Goal: Check status: Check status

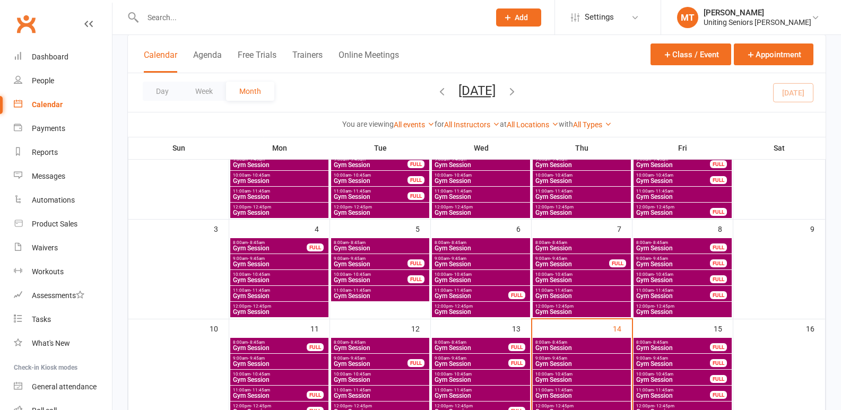
scroll to position [106, 0]
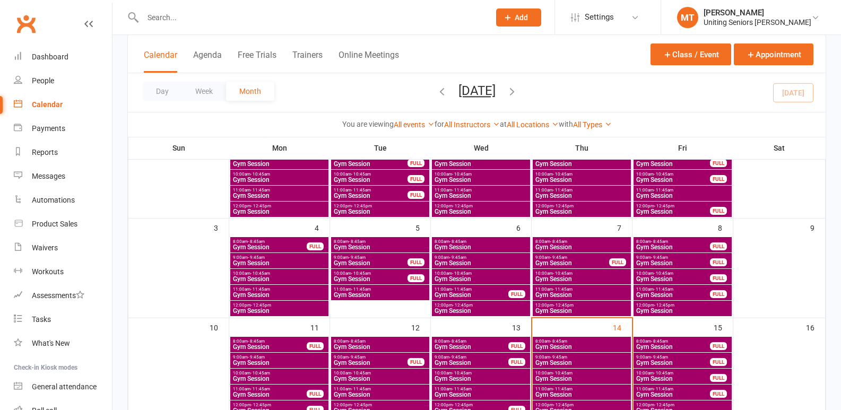
click at [598, 345] on span "Gym Session" at bounding box center [582, 347] width 94 height 6
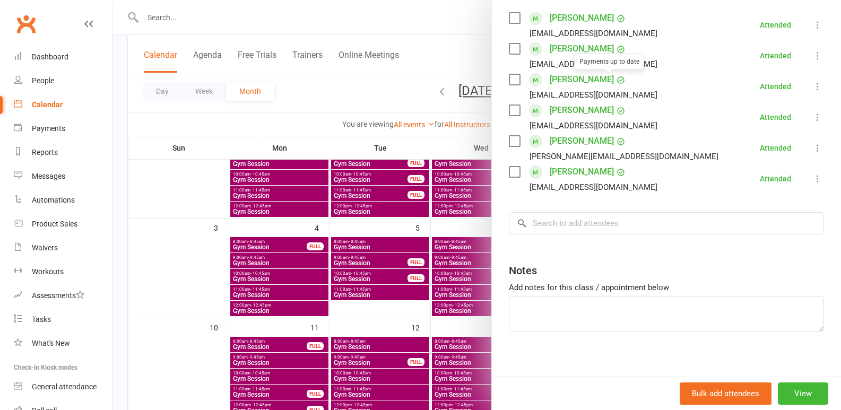
scroll to position [196, 0]
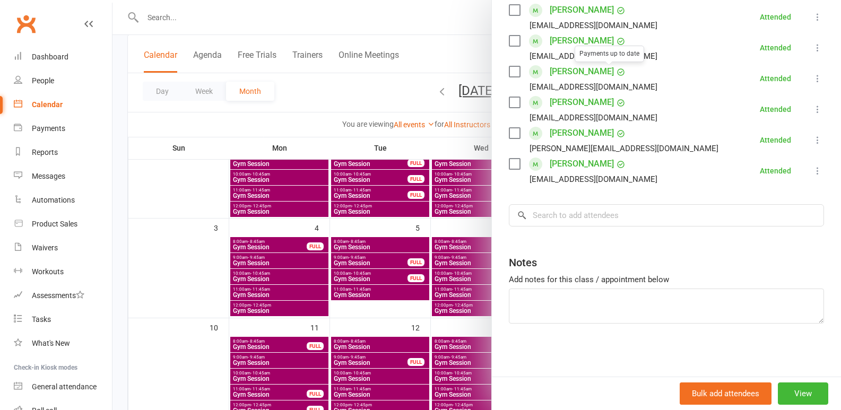
click at [367, 289] on div at bounding box center [477, 205] width 729 height 410
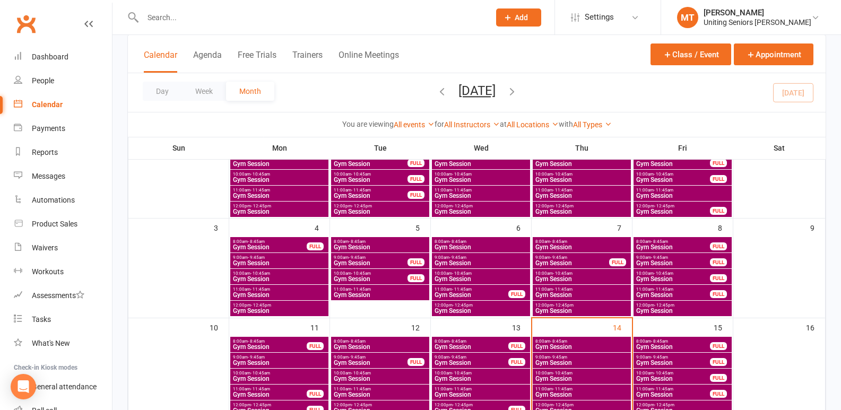
click at [547, 360] on span "Gym Session" at bounding box center [582, 363] width 94 height 6
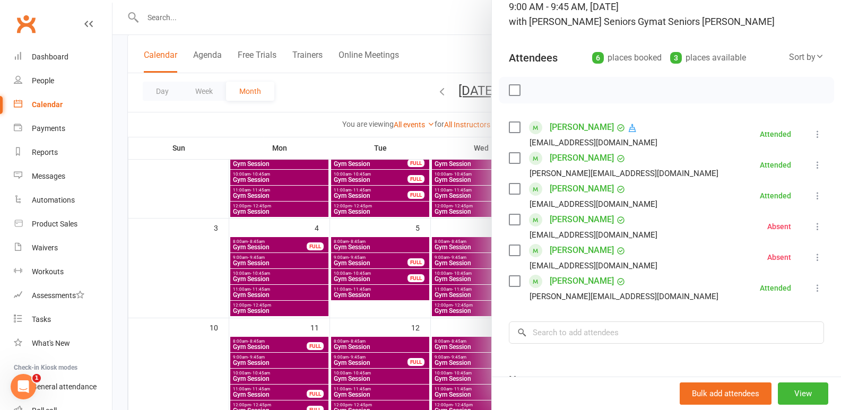
scroll to position [106, 0]
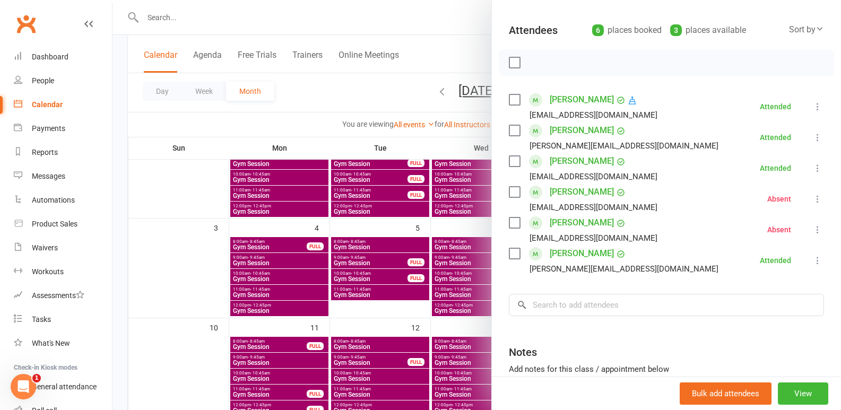
click at [402, 290] on div at bounding box center [477, 205] width 729 height 410
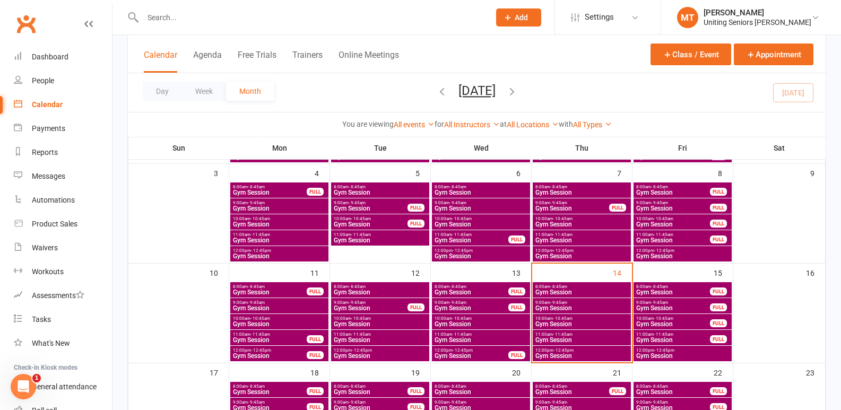
scroll to position [265, 0]
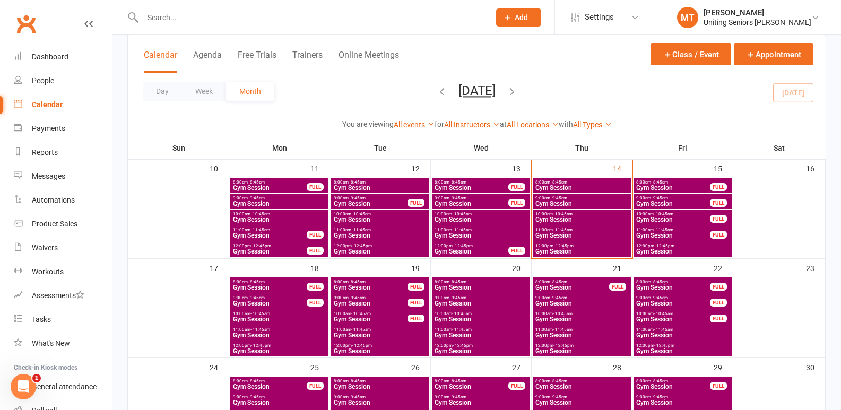
click at [598, 248] on span "Gym Session" at bounding box center [582, 251] width 94 height 6
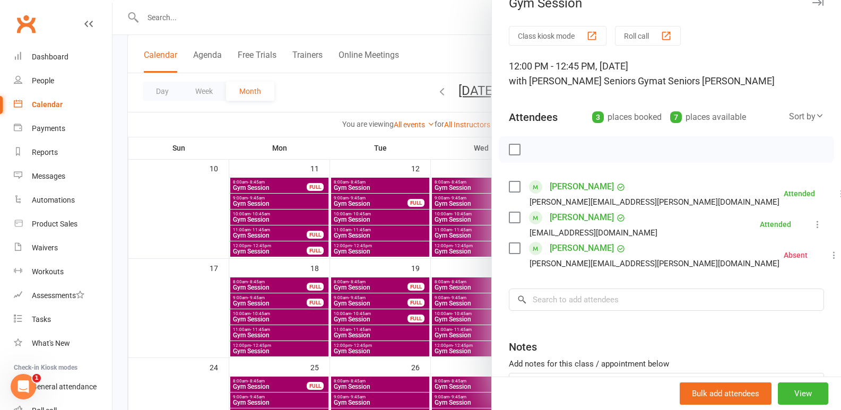
scroll to position [53, 0]
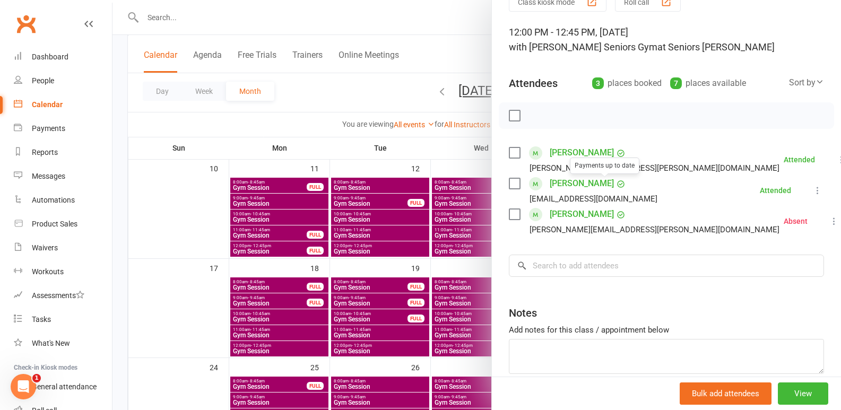
click at [337, 238] on div at bounding box center [477, 205] width 729 height 410
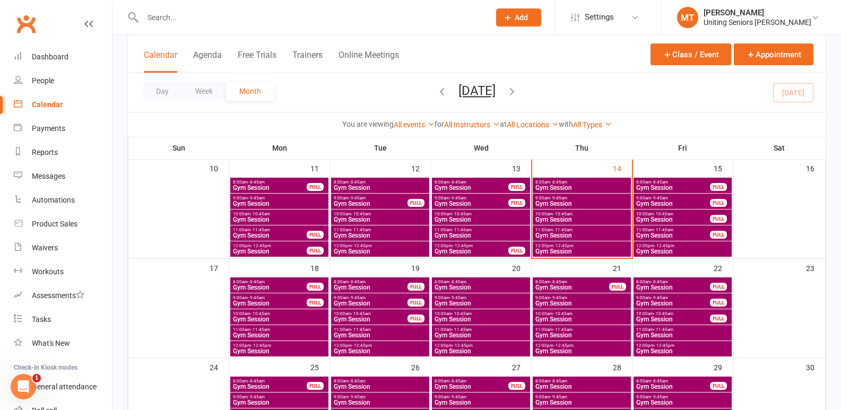
click at [603, 214] on span "10:00am - 10:45am" at bounding box center [582, 214] width 94 height 5
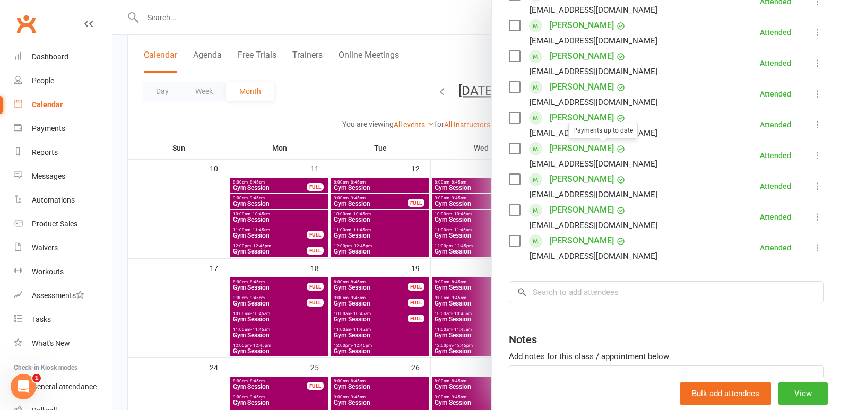
scroll to position [212, 0]
click at [327, 269] on div at bounding box center [477, 205] width 729 height 410
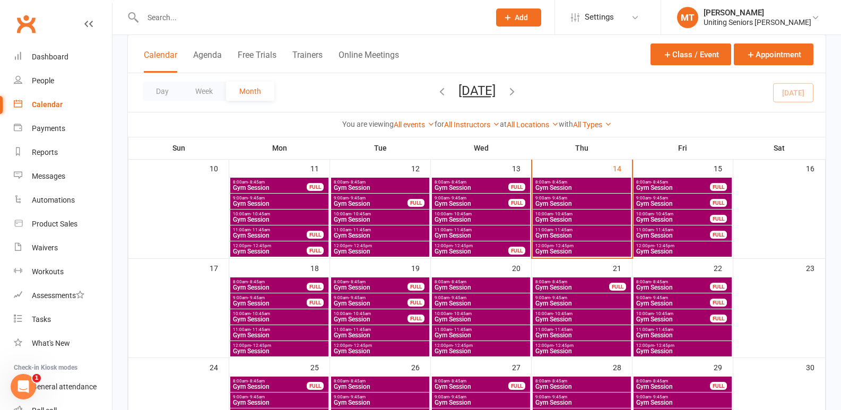
click at [582, 218] on span "Gym Session" at bounding box center [582, 220] width 94 height 6
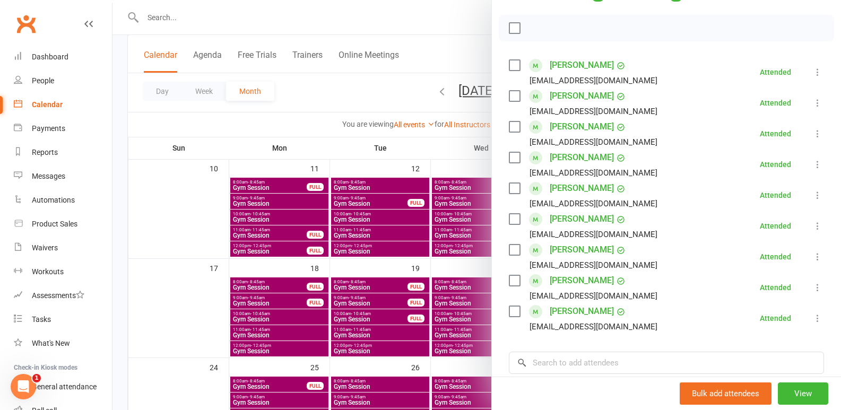
scroll to position [159, 0]
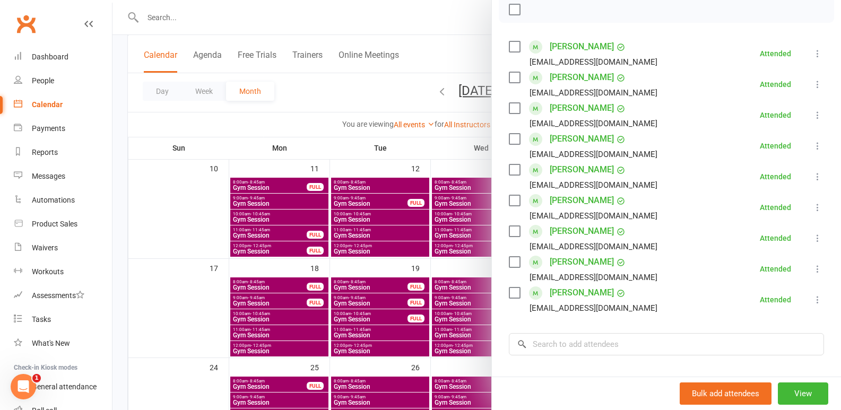
click at [428, 265] on div at bounding box center [477, 205] width 729 height 410
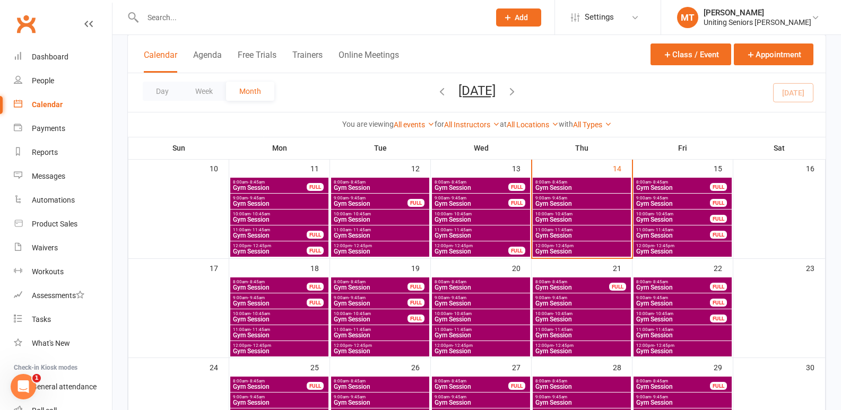
click at [592, 234] on span "Gym Session" at bounding box center [582, 236] width 94 height 6
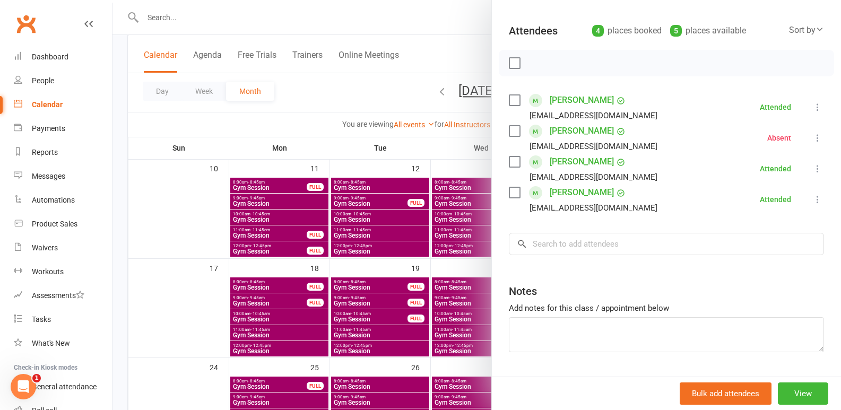
scroll to position [106, 0]
click at [372, 264] on div at bounding box center [477, 205] width 729 height 410
